Goal: Complete application form

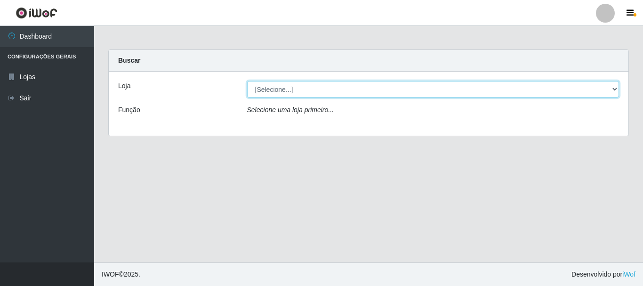
click at [280, 91] on select "[Selecione...] Hiper Queiroz - [GEOGRAPHIC_DATA]" at bounding box center [433, 89] width 372 height 16
select select "514"
click at [247, 81] on select "[Selecione...] Hiper Queiroz - [GEOGRAPHIC_DATA]" at bounding box center [433, 89] width 372 height 16
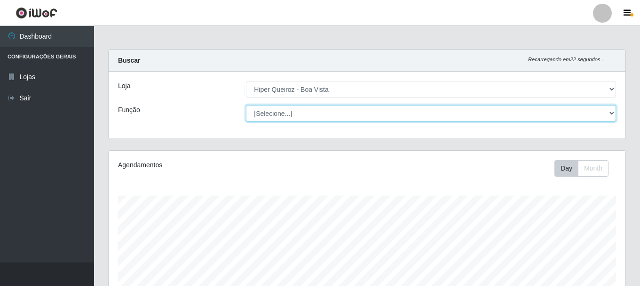
click at [610, 114] on select "[Selecione...] Embalador Embalador + Embalador ++ Operador de Caixa Operador de…" at bounding box center [431, 113] width 370 height 16
click at [246, 105] on select "[Selecione...] Embalador Embalador + Embalador ++ Operador de Caixa Operador de…" at bounding box center [431, 113] width 370 height 16
click at [612, 111] on select "[Selecione...] Embalador Embalador + Embalador ++ Operador de Caixa Operador de…" at bounding box center [431, 113] width 370 height 16
click at [246, 105] on select "[Selecione...] Embalador Embalador + Embalador ++ Operador de Caixa Operador de…" at bounding box center [431, 113] width 370 height 16
click at [611, 112] on select "[Selecione...] Embalador Embalador + Embalador ++ Operador de Caixa Operador de…" at bounding box center [431, 113] width 370 height 16
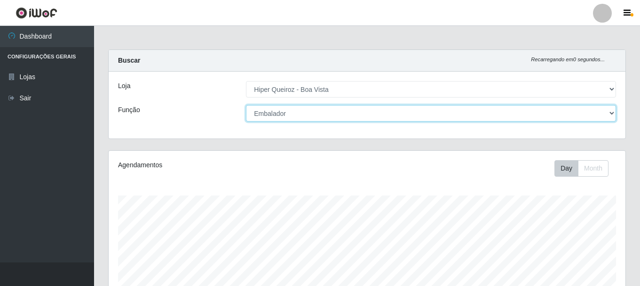
click at [614, 113] on select "[Selecione...] Embalador Embalador + Embalador ++ Operador de Caixa Operador de…" at bounding box center [431, 113] width 370 height 16
select select "22"
click at [246, 105] on select "[Selecione...] Embalador Embalador + Embalador ++ Operador de Caixa Operador de…" at bounding box center [431, 113] width 370 height 16
